Goal: Navigation & Orientation: Go to known website

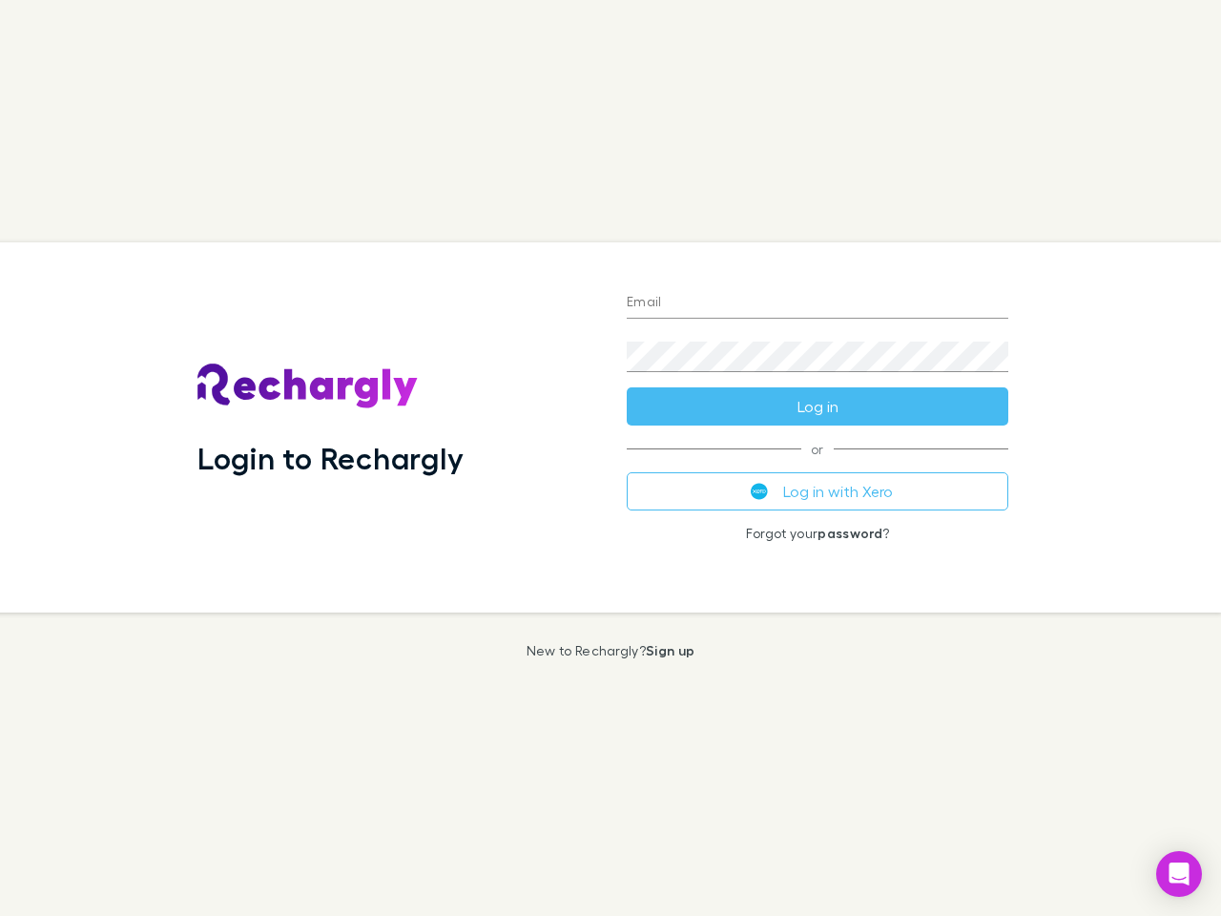
click at [610, 458] on div "Login to Rechargly" at bounding box center [396, 427] width 429 height 370
click at [817, 303] on input "Email" at bounding box center [818, 303] width 382 height 31
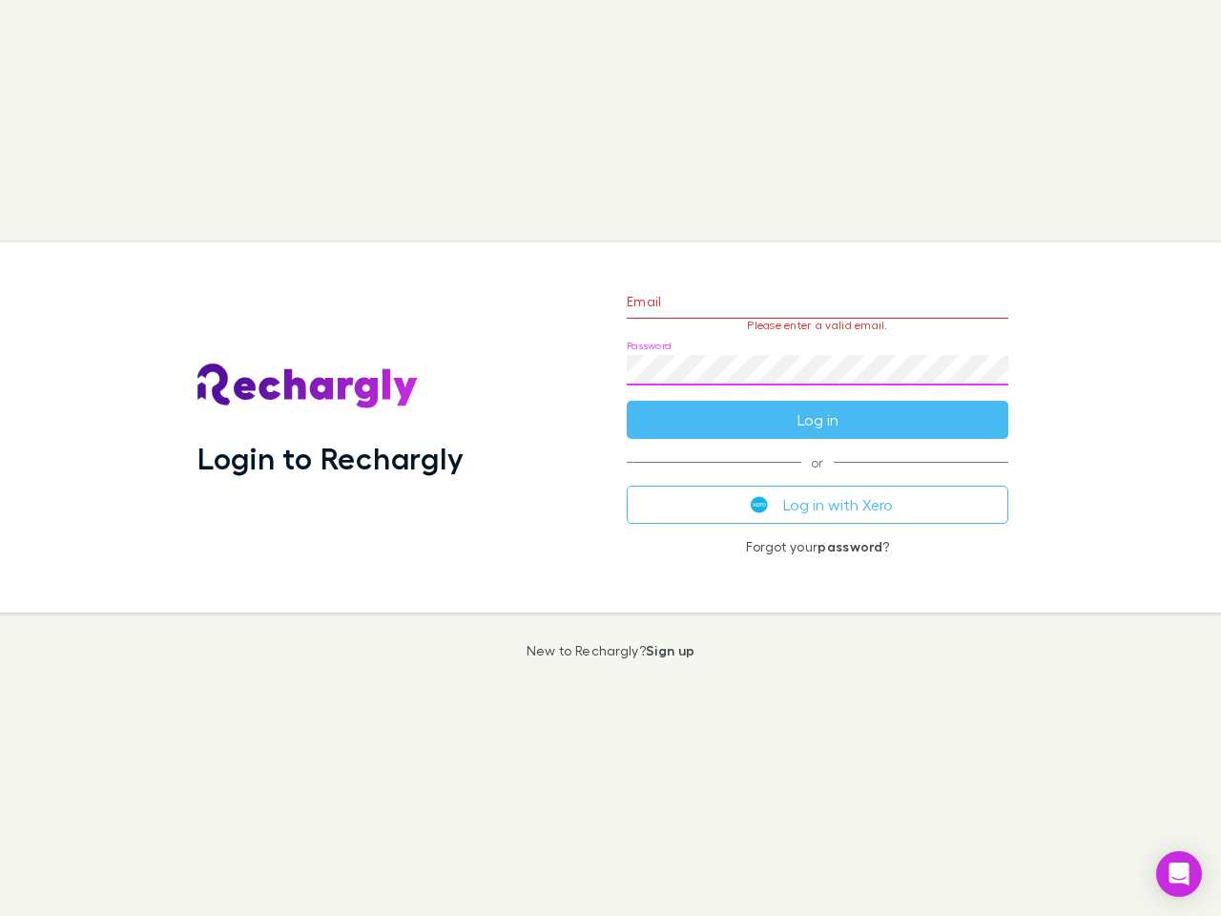
click at [817, 406] on form "Email Please enter a valid email. Password Log in" at bounding box center [818, 356] width 382 height 166
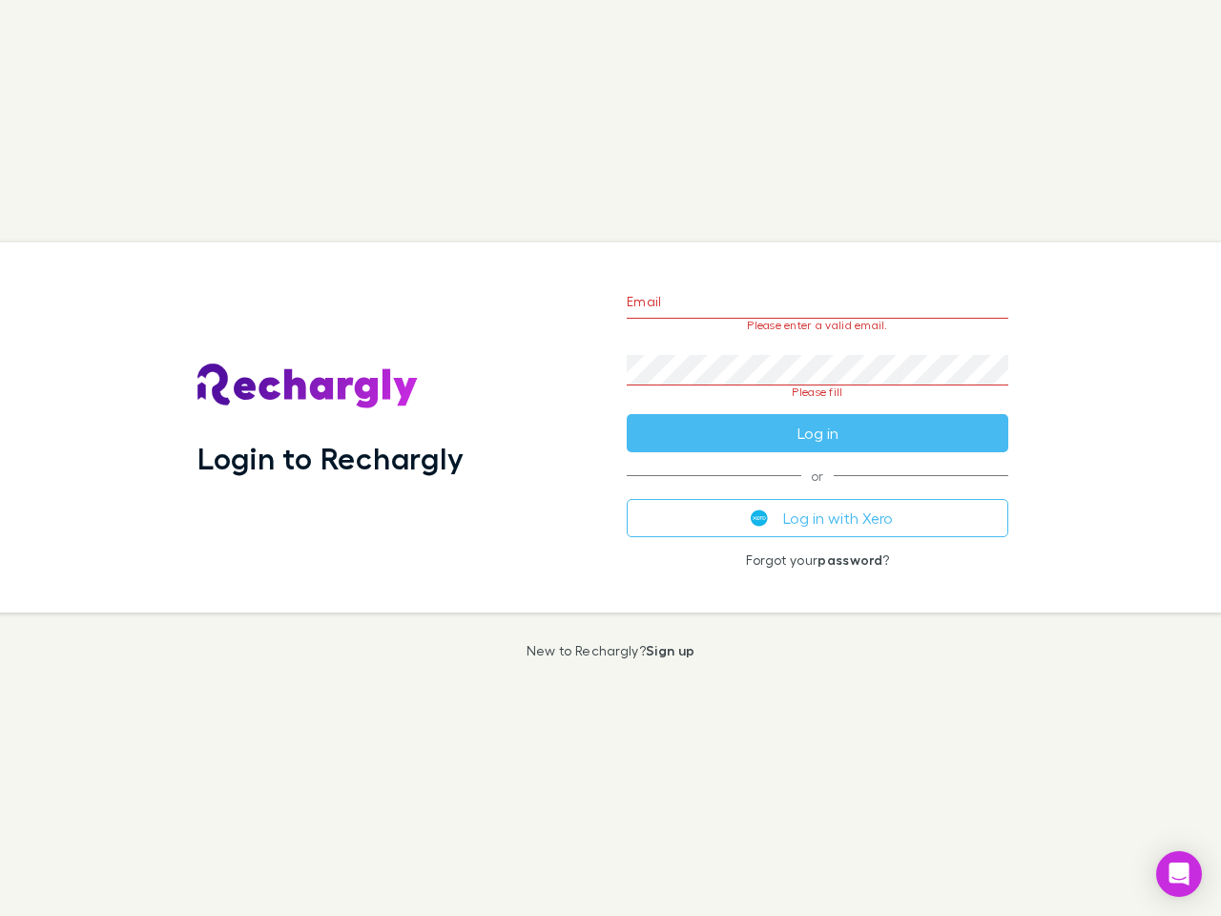
click at [817, 491] on div "Email Please enter a valid email. Password Please fill Log in or Log in with Xe…" at bounding box center [817, 427] width 412 height 370
click at [1179, 874] on icon "Open Intercom Messenger" at bounding box center [1179, 873] width 20 height 23
